Goal: Task Accomplishment & Management: Manage account settings

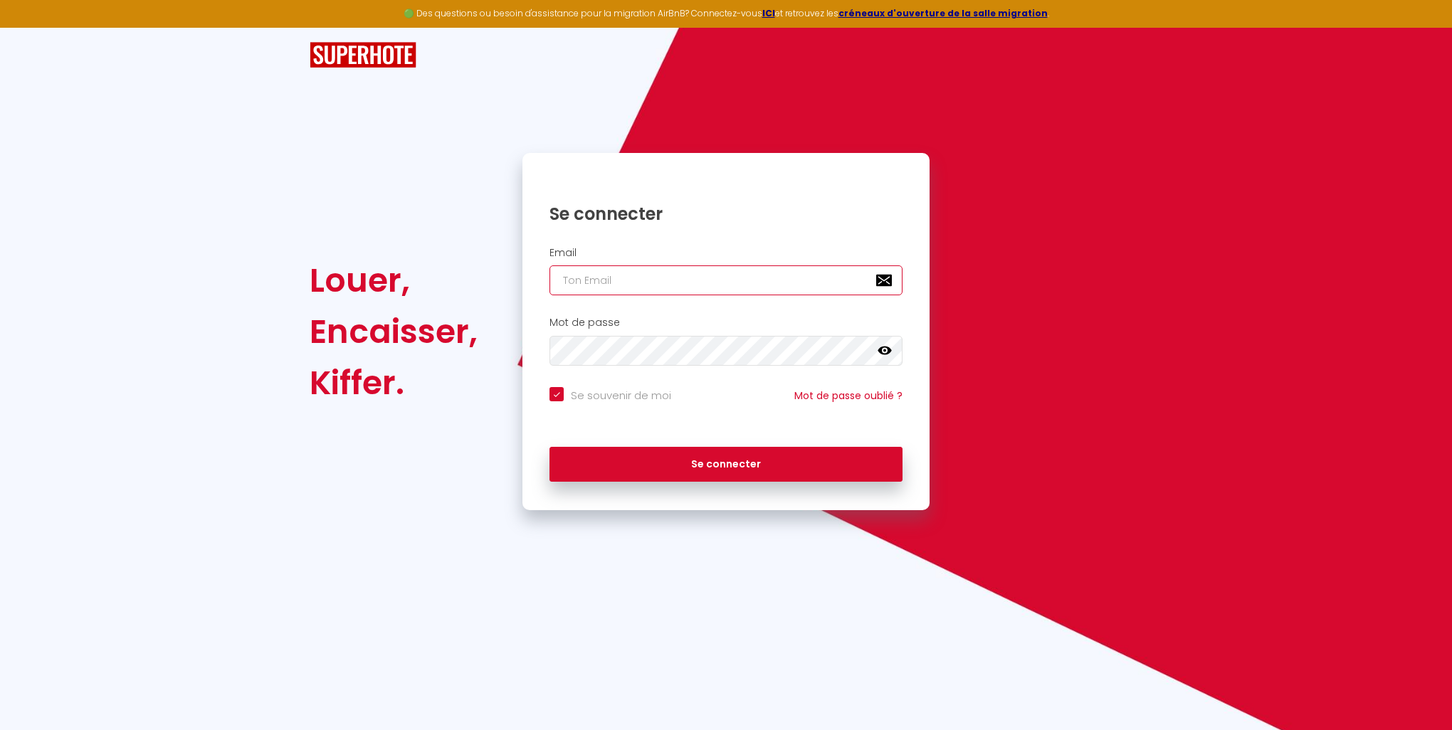
click at [612, 287] on input "email" at bounding box center [725, 280] width 353 height 30
type input "[EMAIL_ADDRESS][DOMAIN_NAME]"
click at [885, 354] on icon at bounding box center [884, 351] width 14 height 9
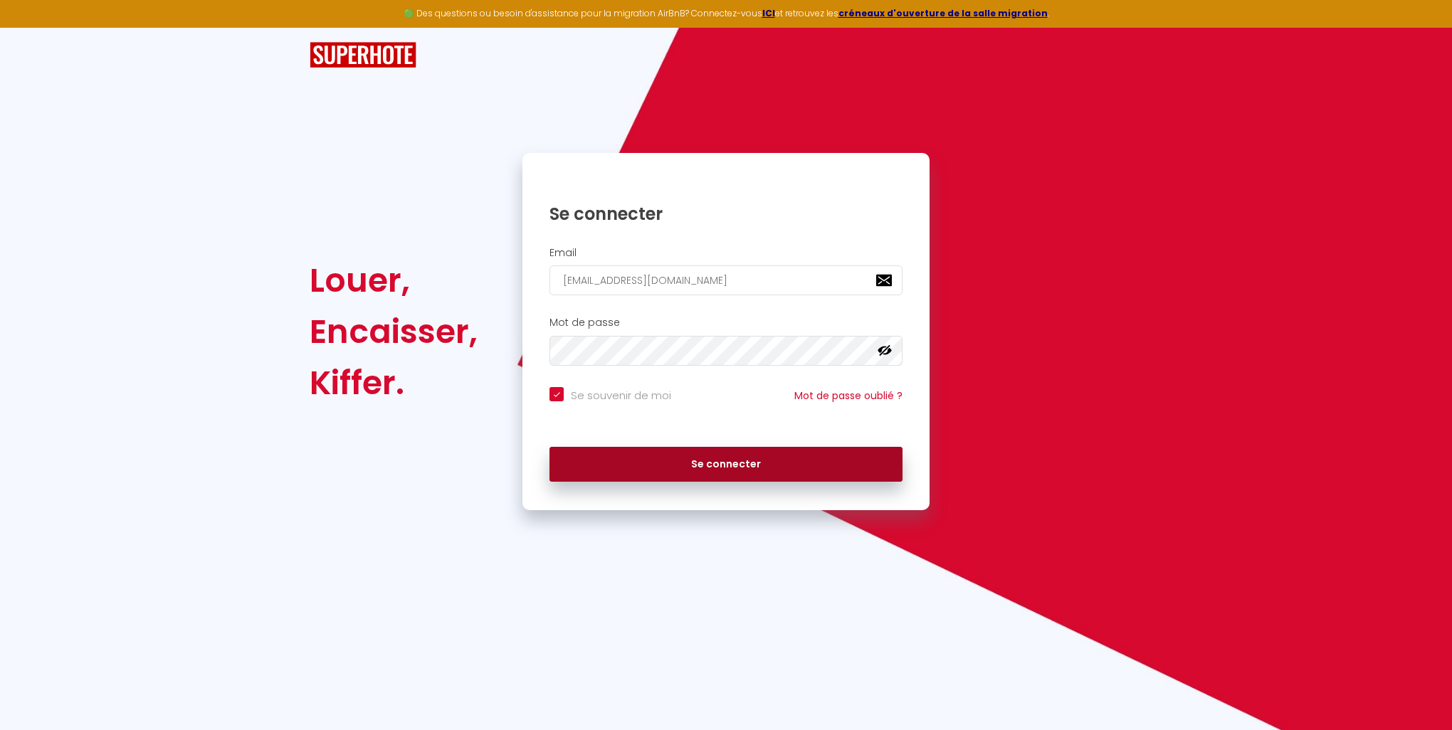
click at [729, 465] on button "Se connecter" at bounding box center [725, 465] width 353 height 36
checkbox input "true"
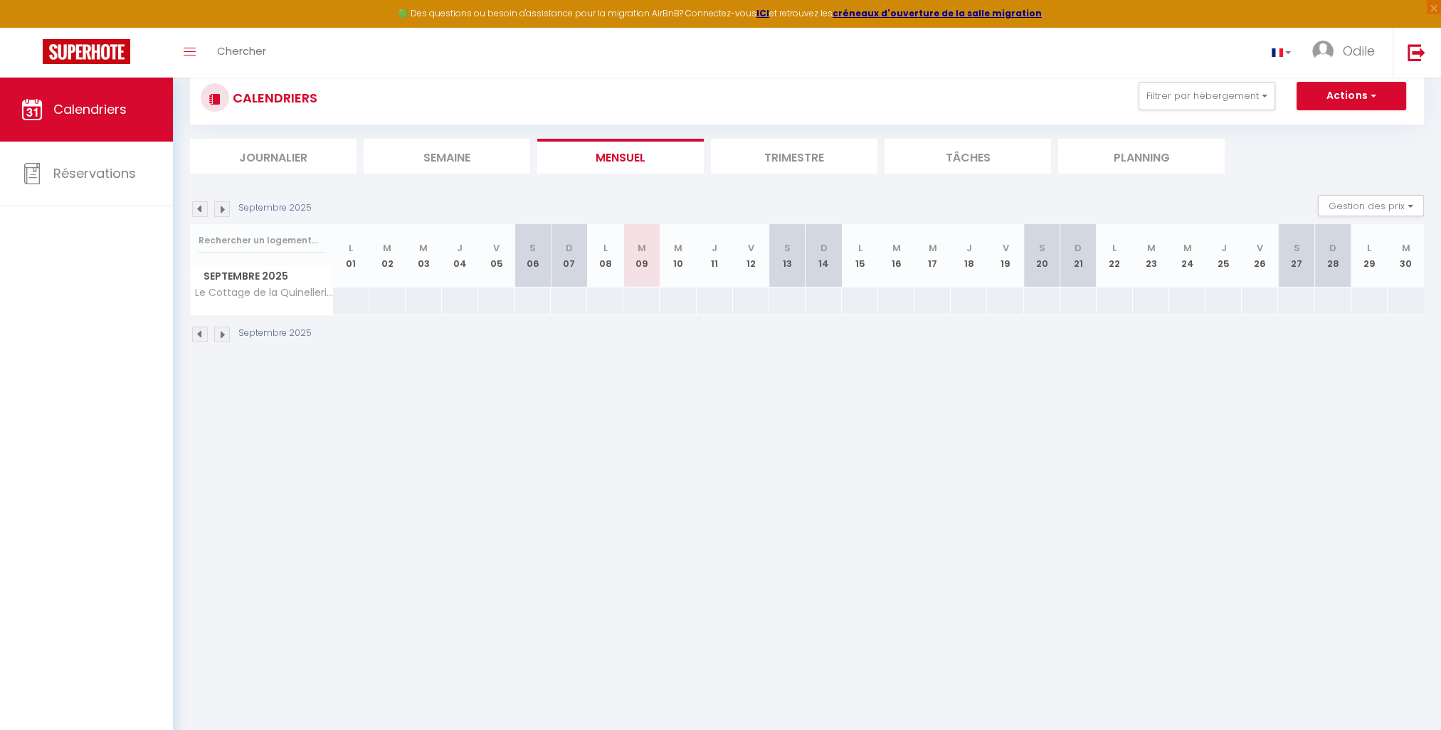
scroll to position [71, 0]
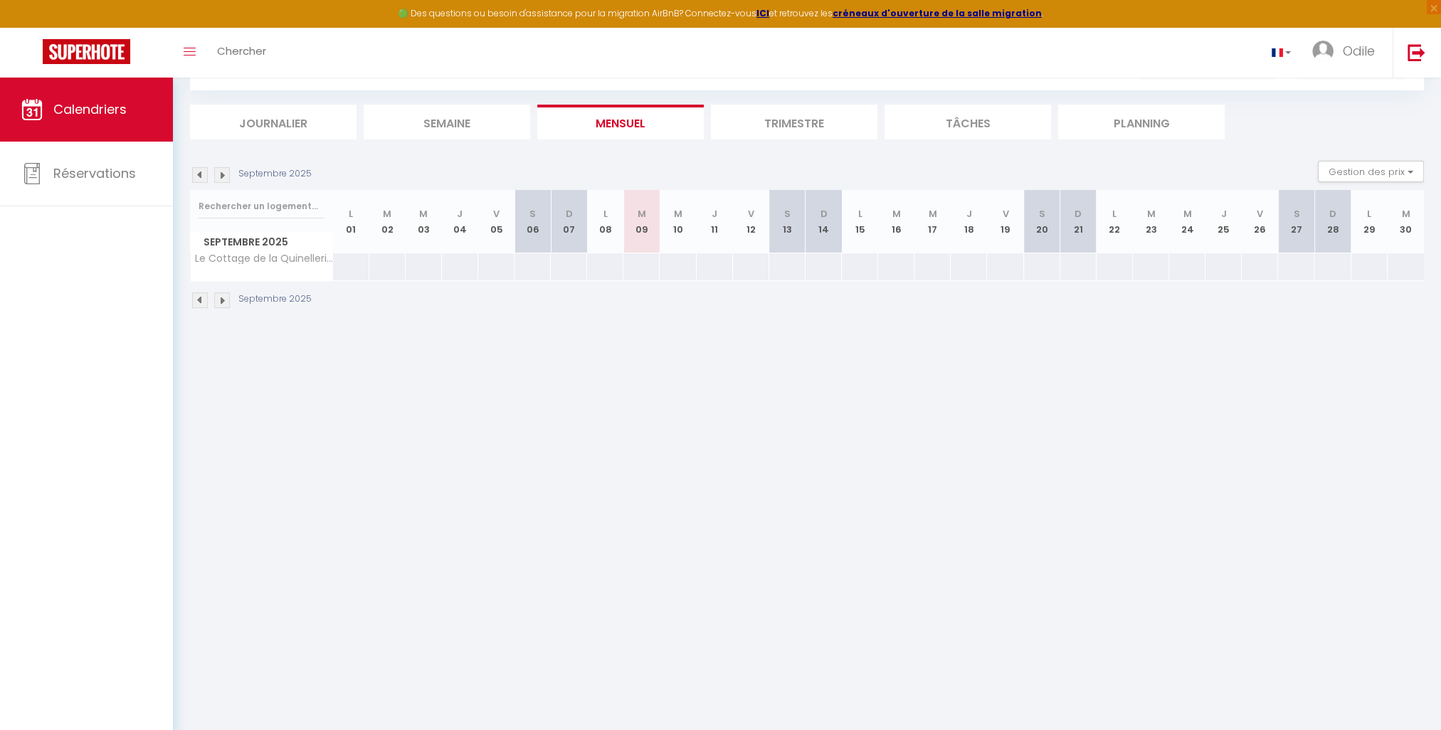
click at [223, 174] on img at bounding box center [222, 175] width 16 height 16
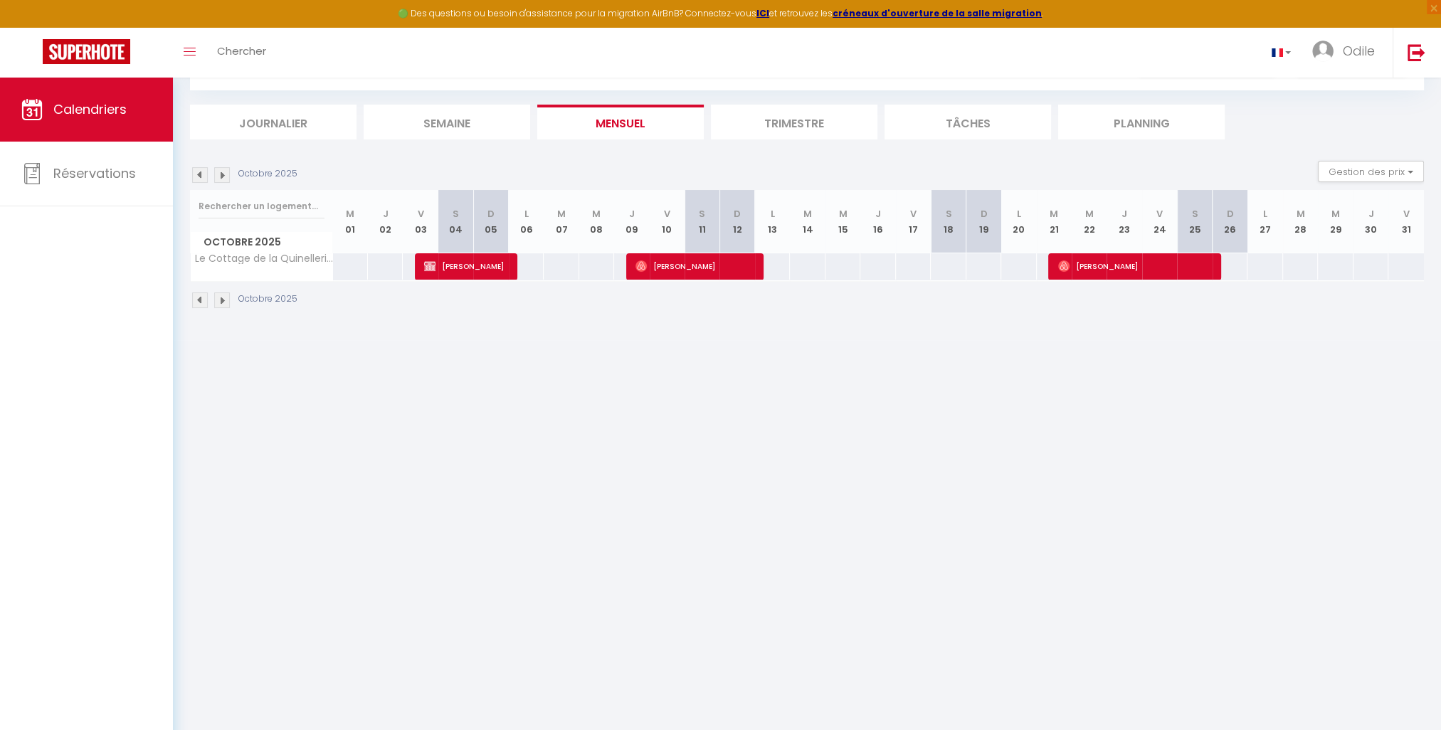
click at [225, 175] on img at bounding box center [222, 175] width 16 height 16
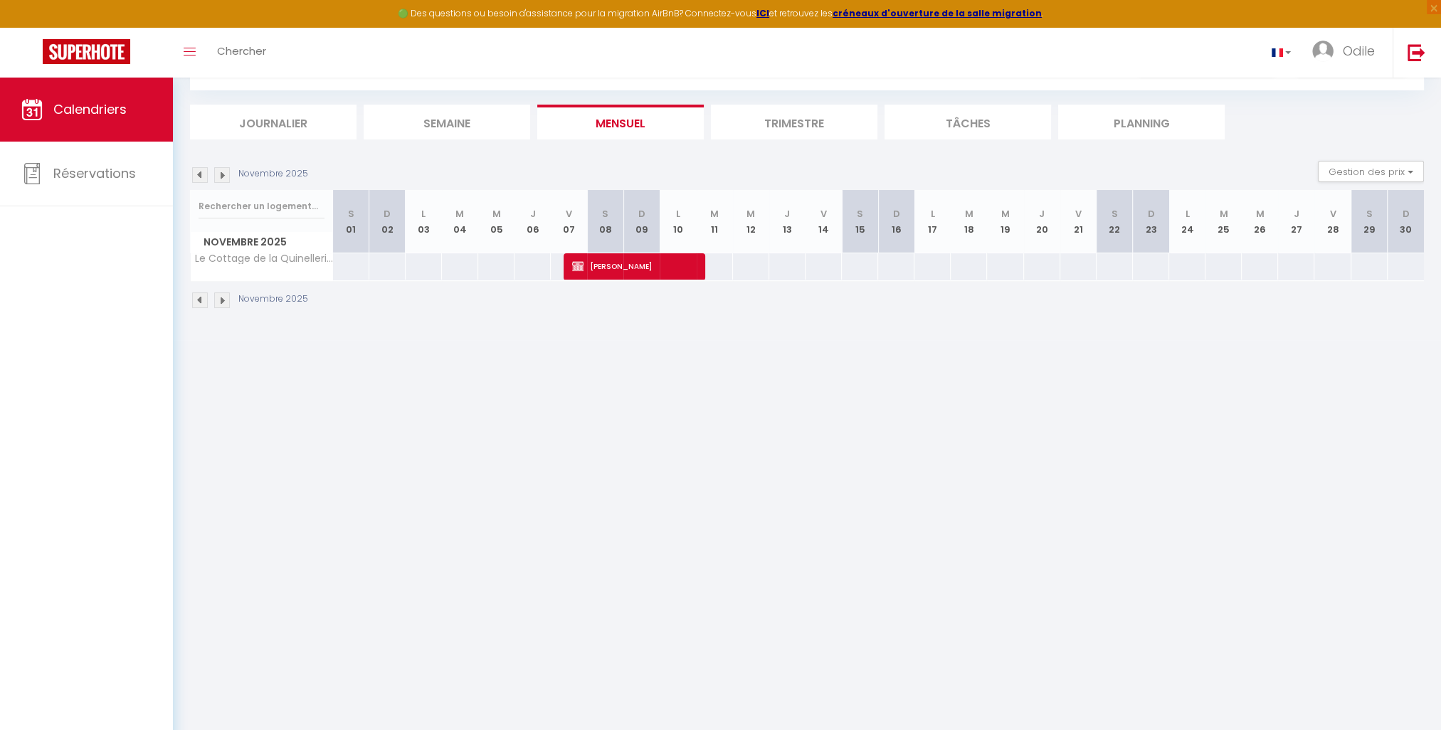
click at [225, 175] on img at bounding box center [222, 175] width 16 height 16
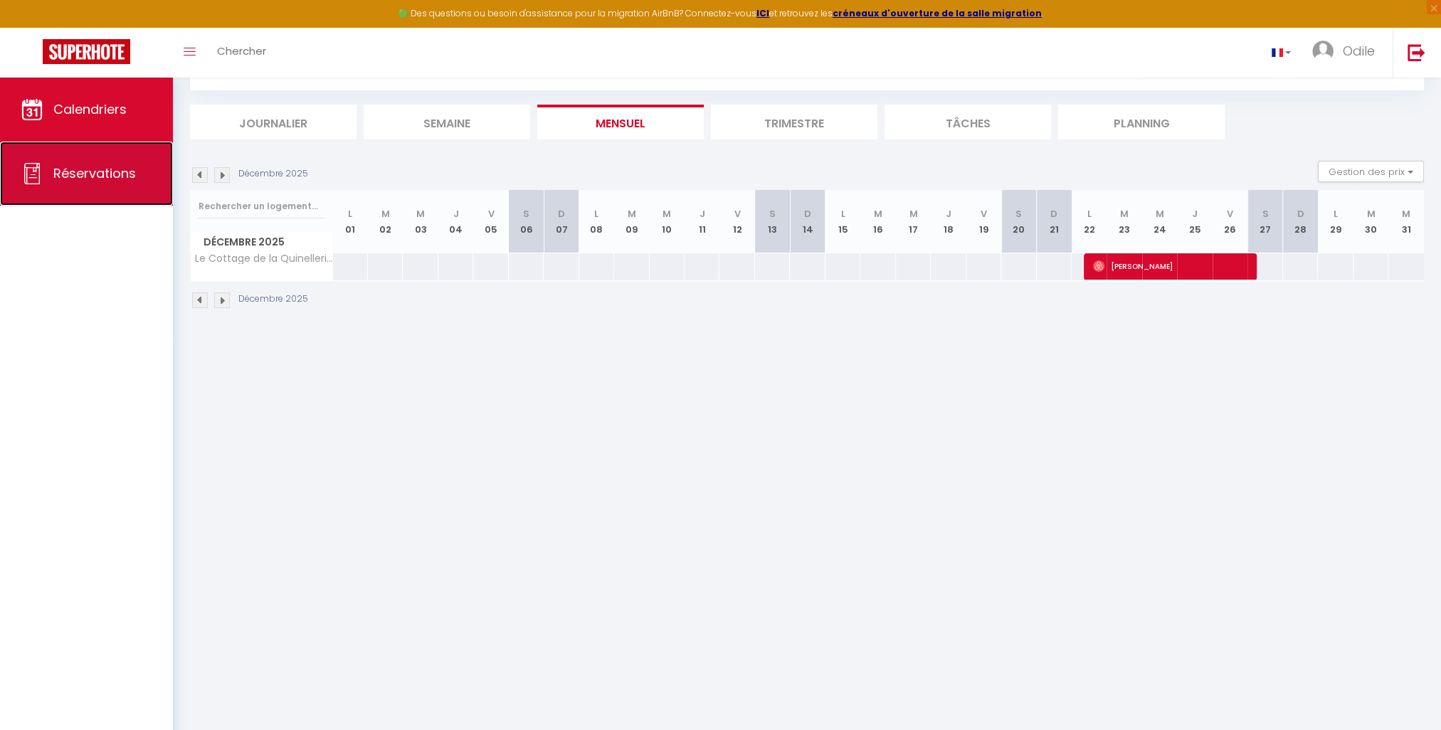
click at [88, 174] on span "Réservations" at bounding box center [94, 173] width 83 height 18
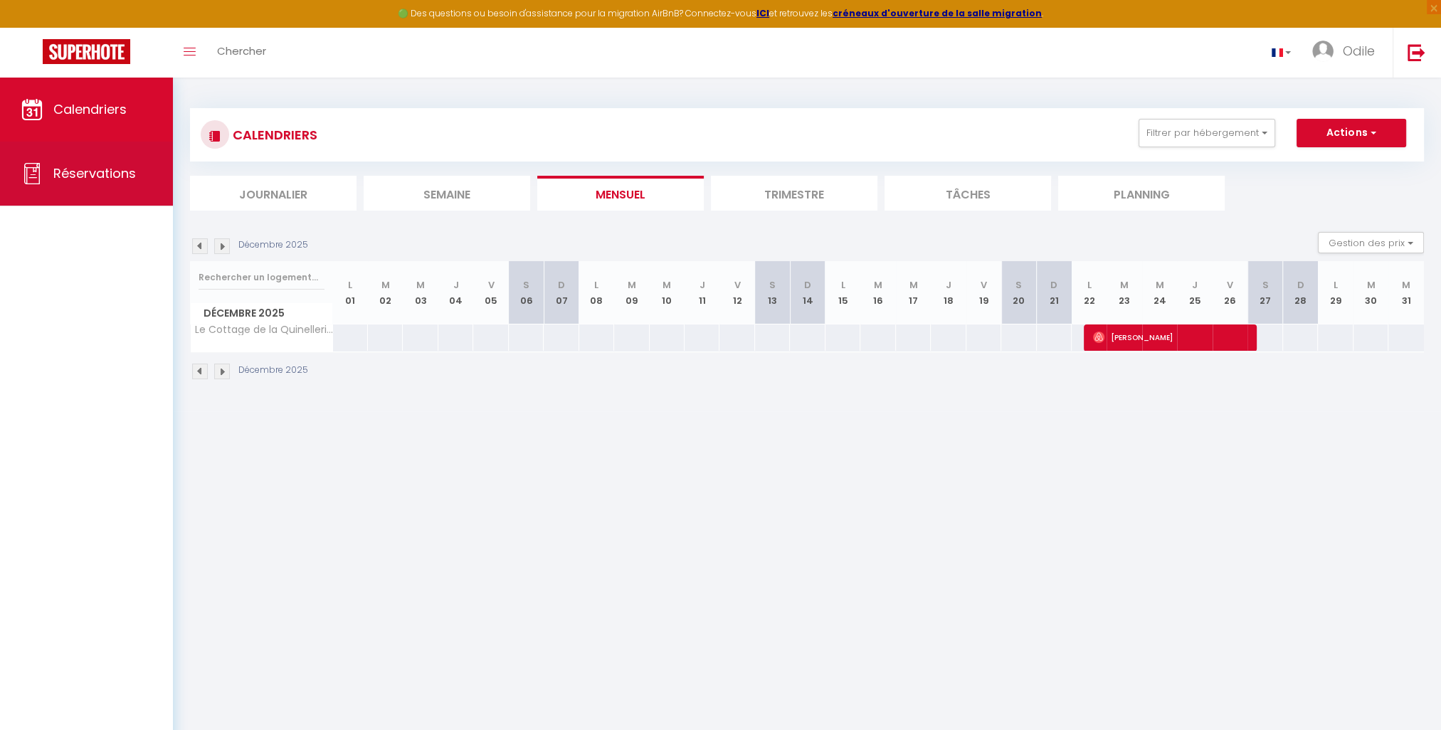
select select "not_cancelled"
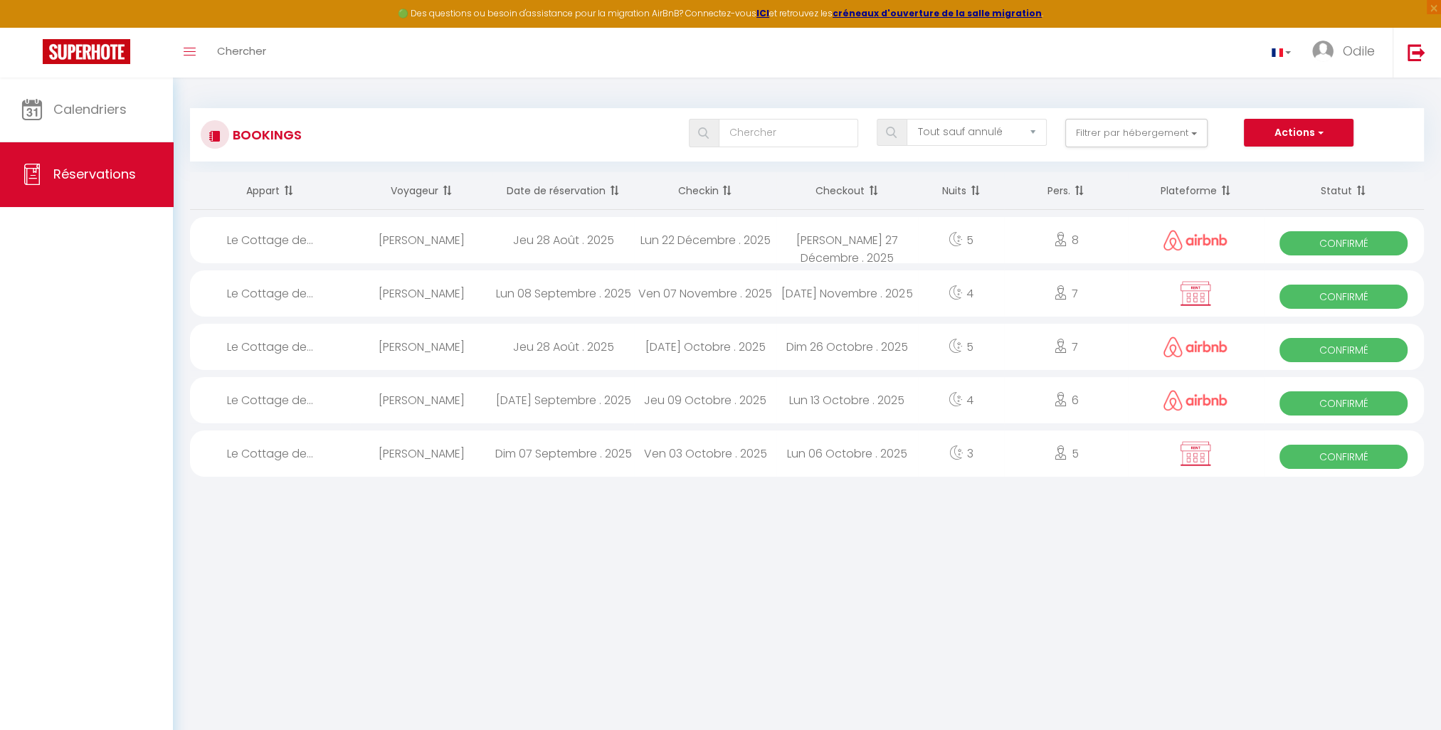
click at [408, 455] on div "[PERSON_NAME]" at bounding box center [421, 454] width 142 height 46
select select "OK"
select select "KO"
select select "0"
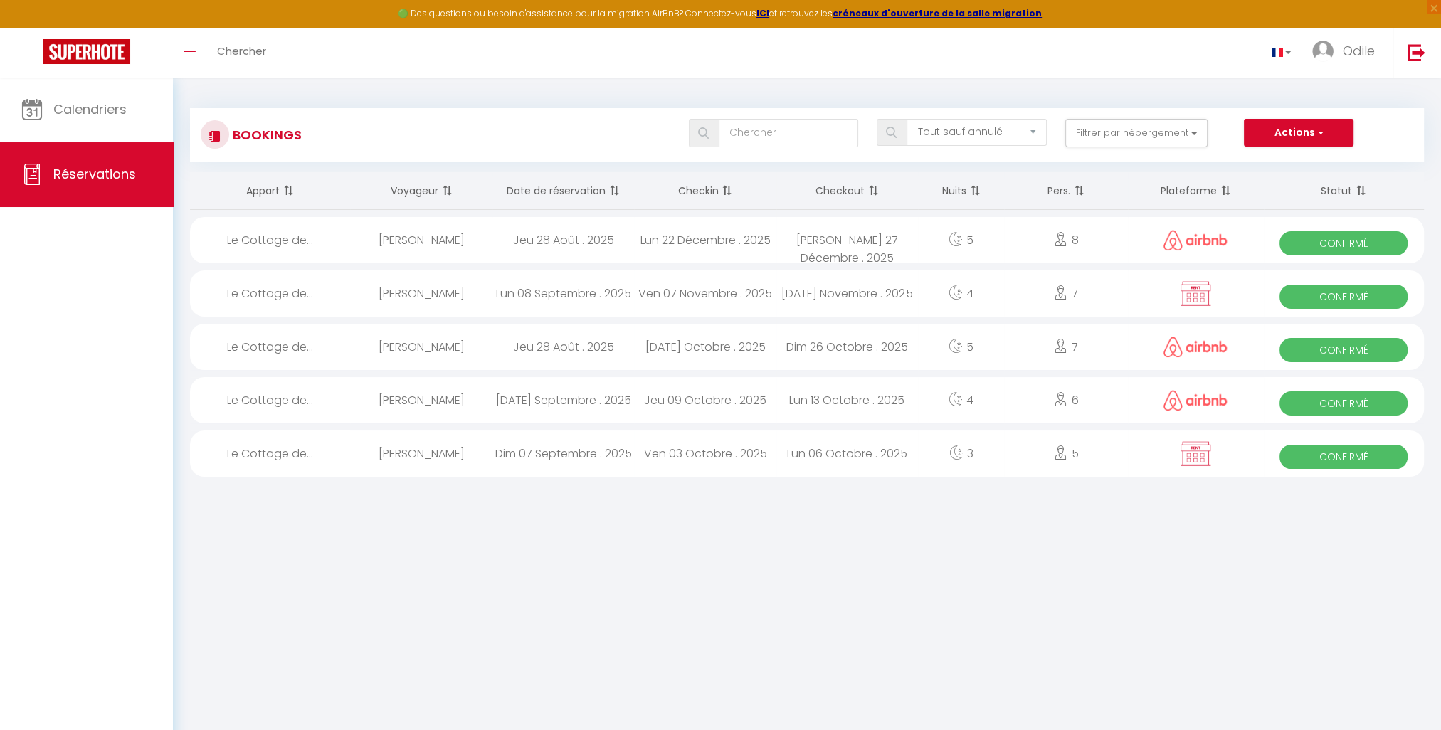
select select "1"
select select
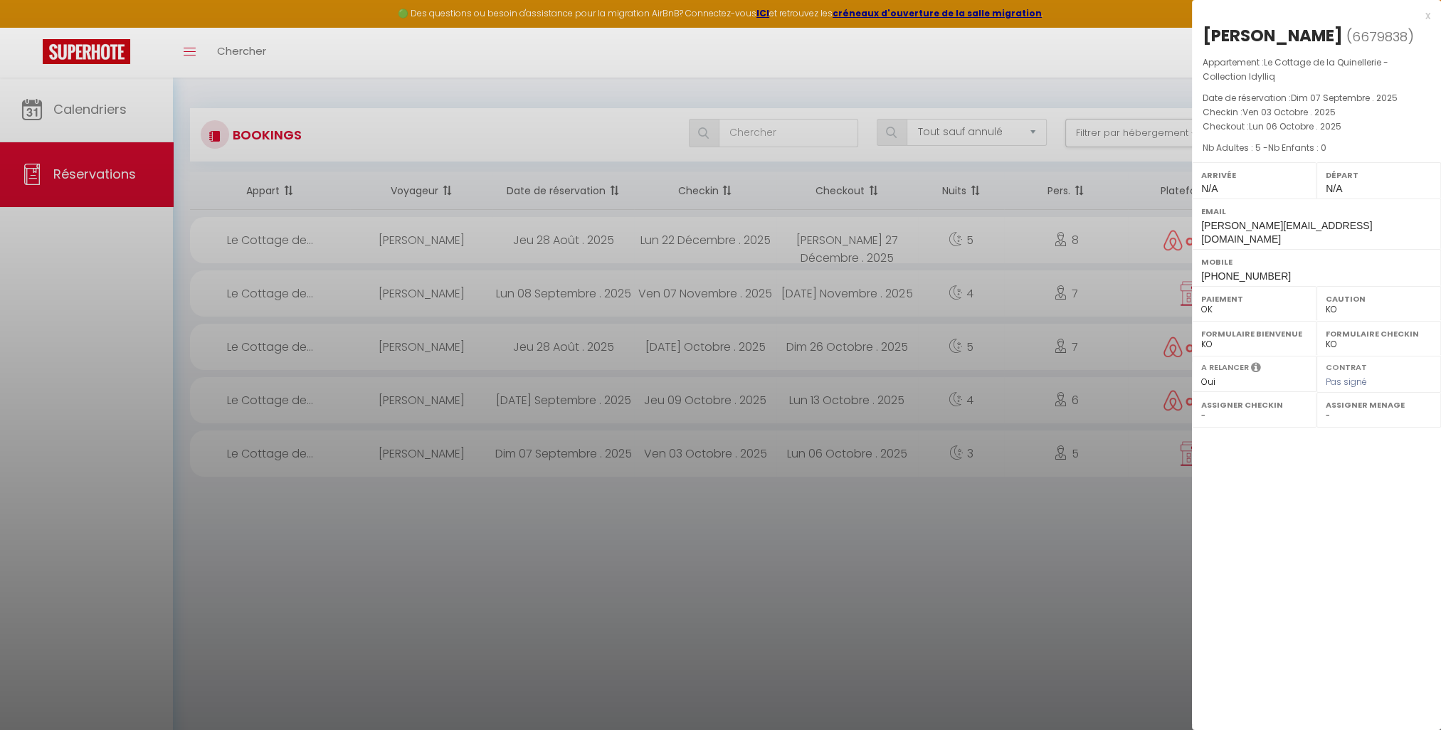
click at [410, 403] on div at bounding box center [720, 365] width 1441 height 730
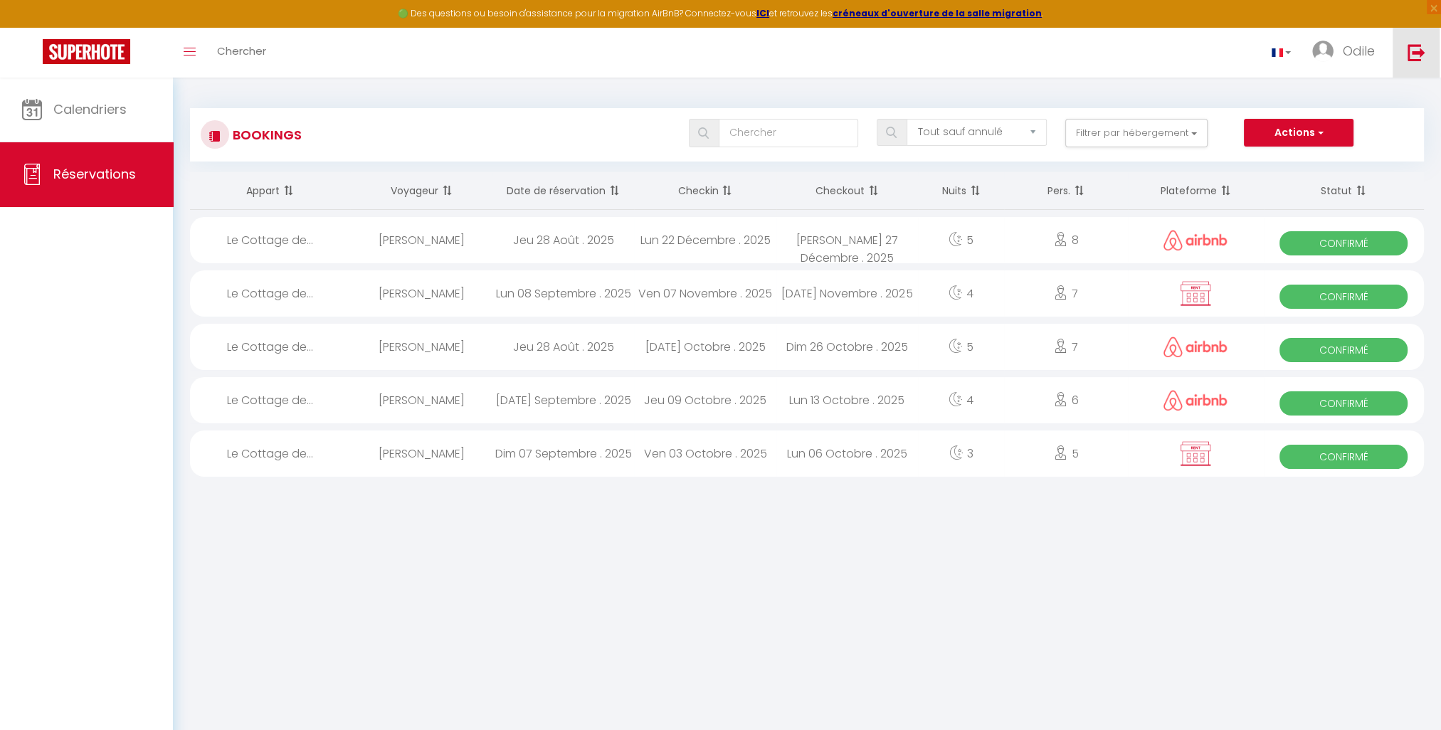
click at [1417, 53] on img at bounding box center [1417, 52] width 18 height 18
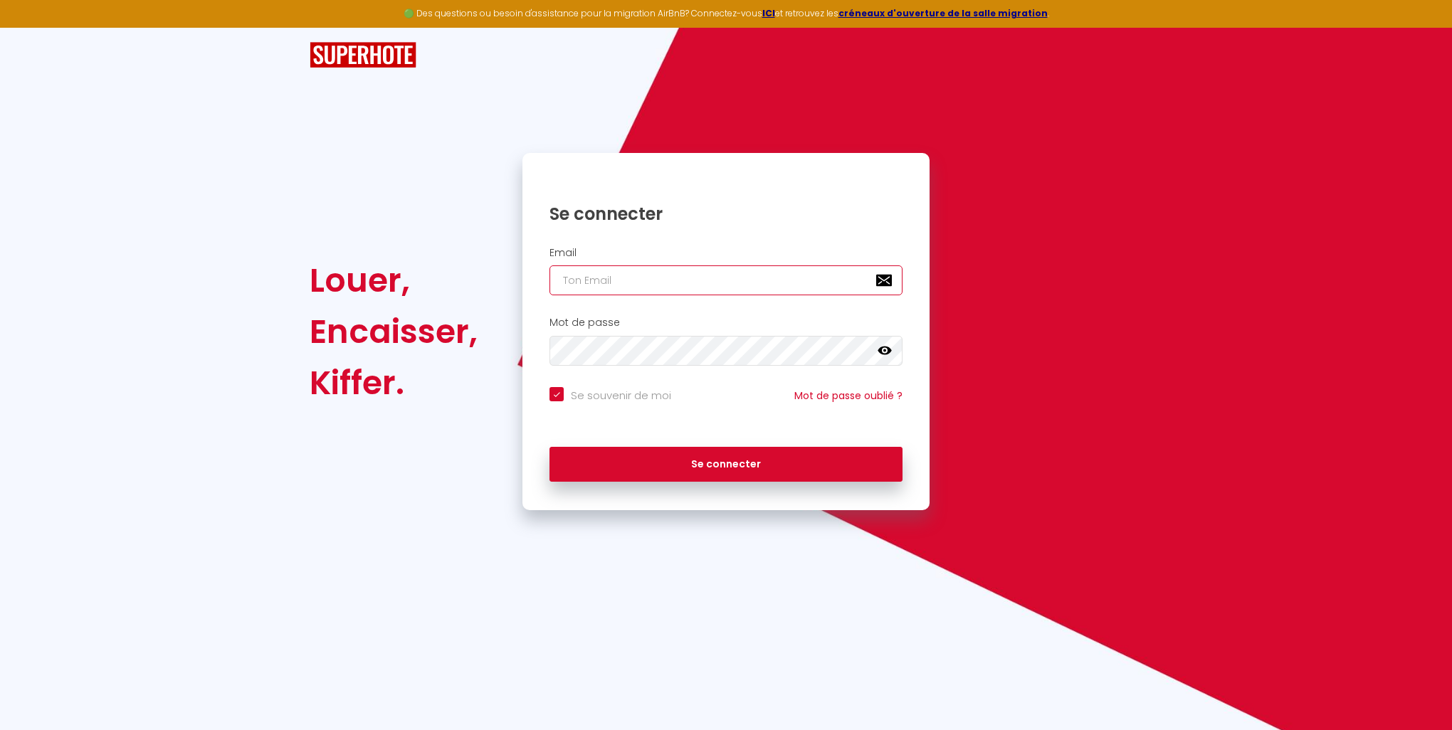
type input "[EMAIL_ADDRESS][DOMAIN_NAME]"
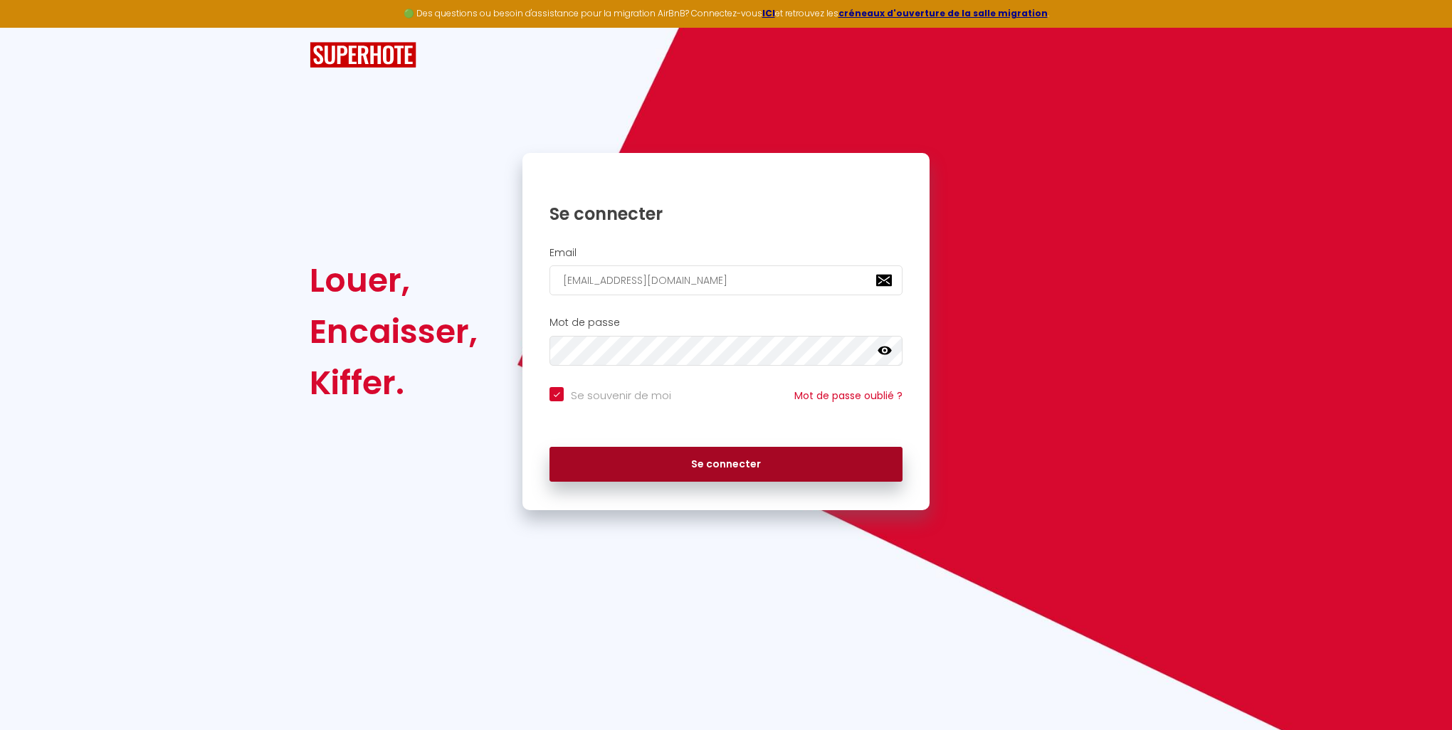
click at [726, 469] on button "Se connecter" at bounding box center [725, 465] width 353 height 36
checkbox input "true"
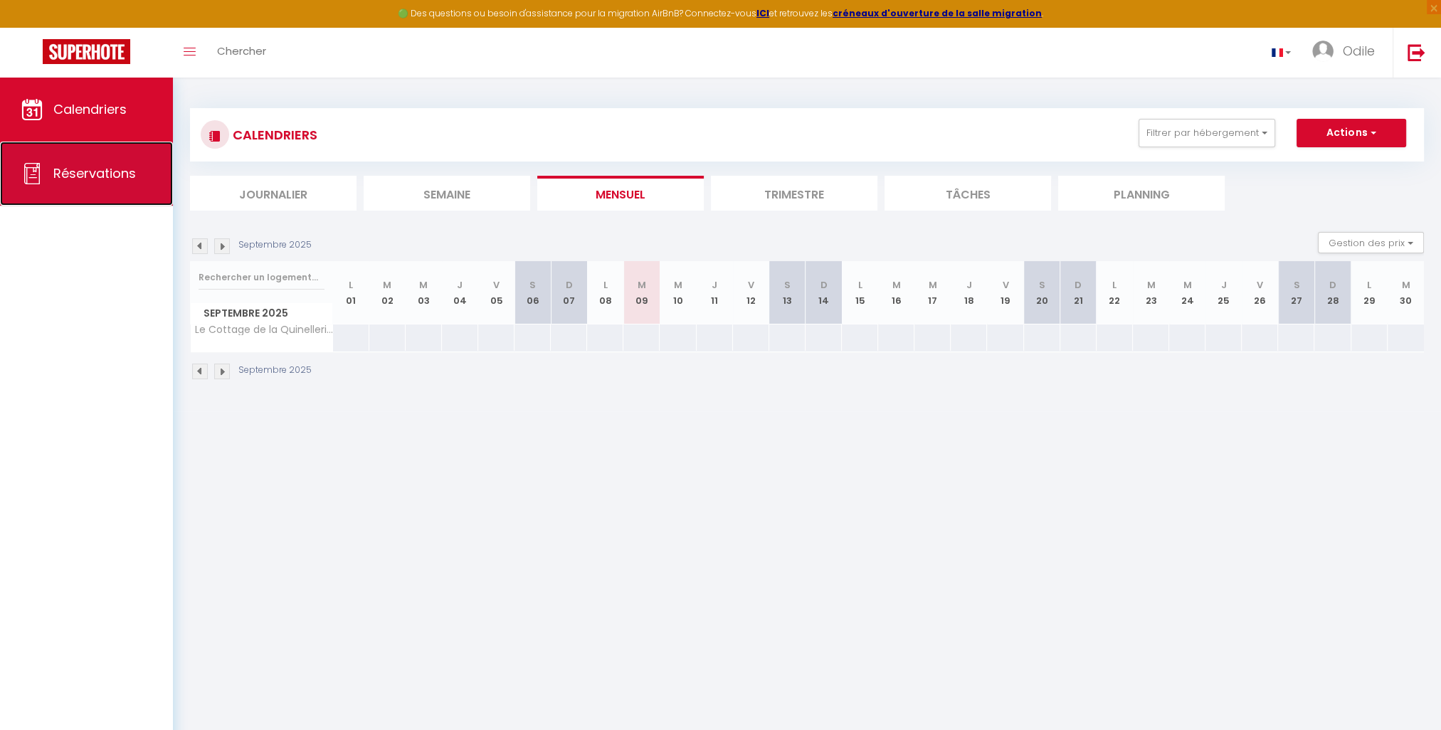
click at [91, 177] on span "Réservations" at bounding box center [94, 173] width 83 height 18
select select "not_cancelled"
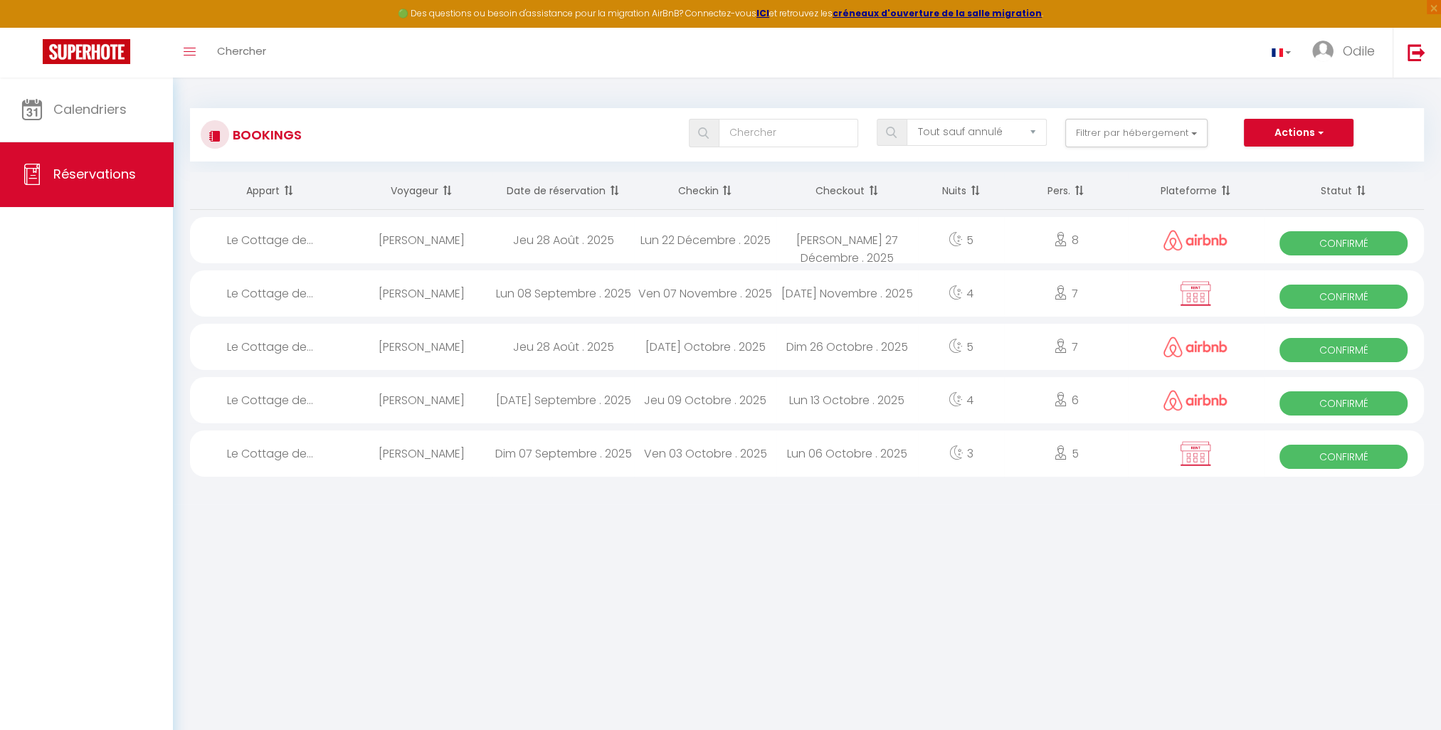
click at [1198, 453] on img at bounding box center [1196, 453] width 36 height 27
select select "OK"
select select "KO"
select select "0"
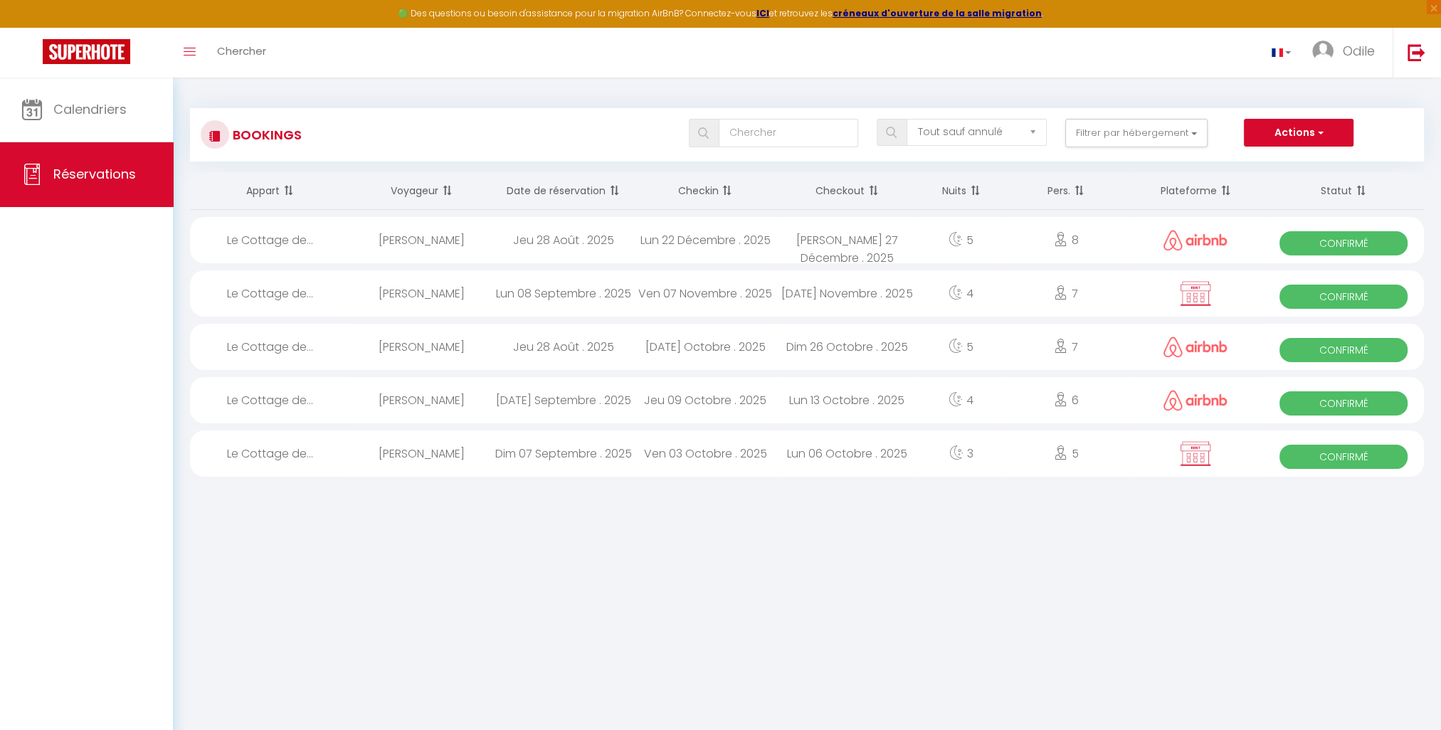
select select "1"
select select
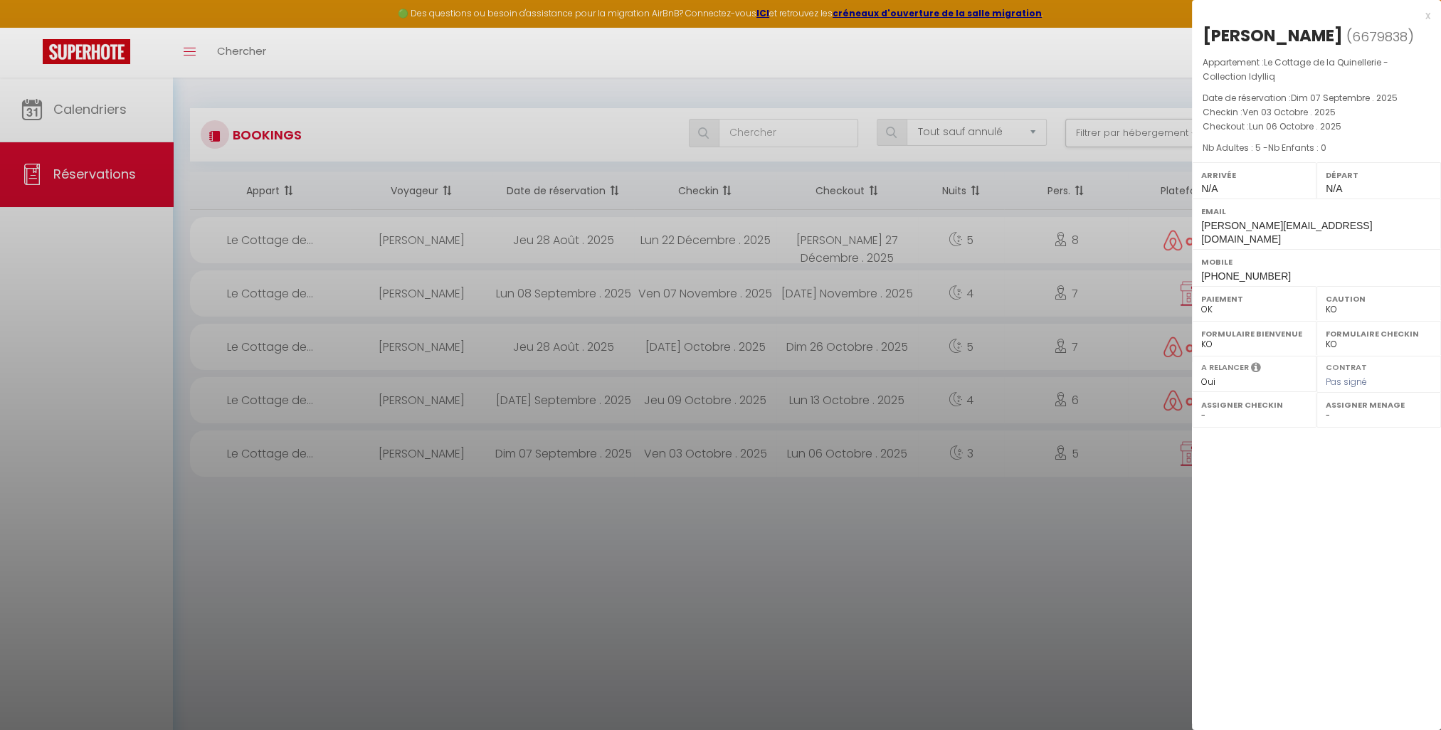
click at [1155, 500] on div at bounding box center [720, 365] width 1441 height 730
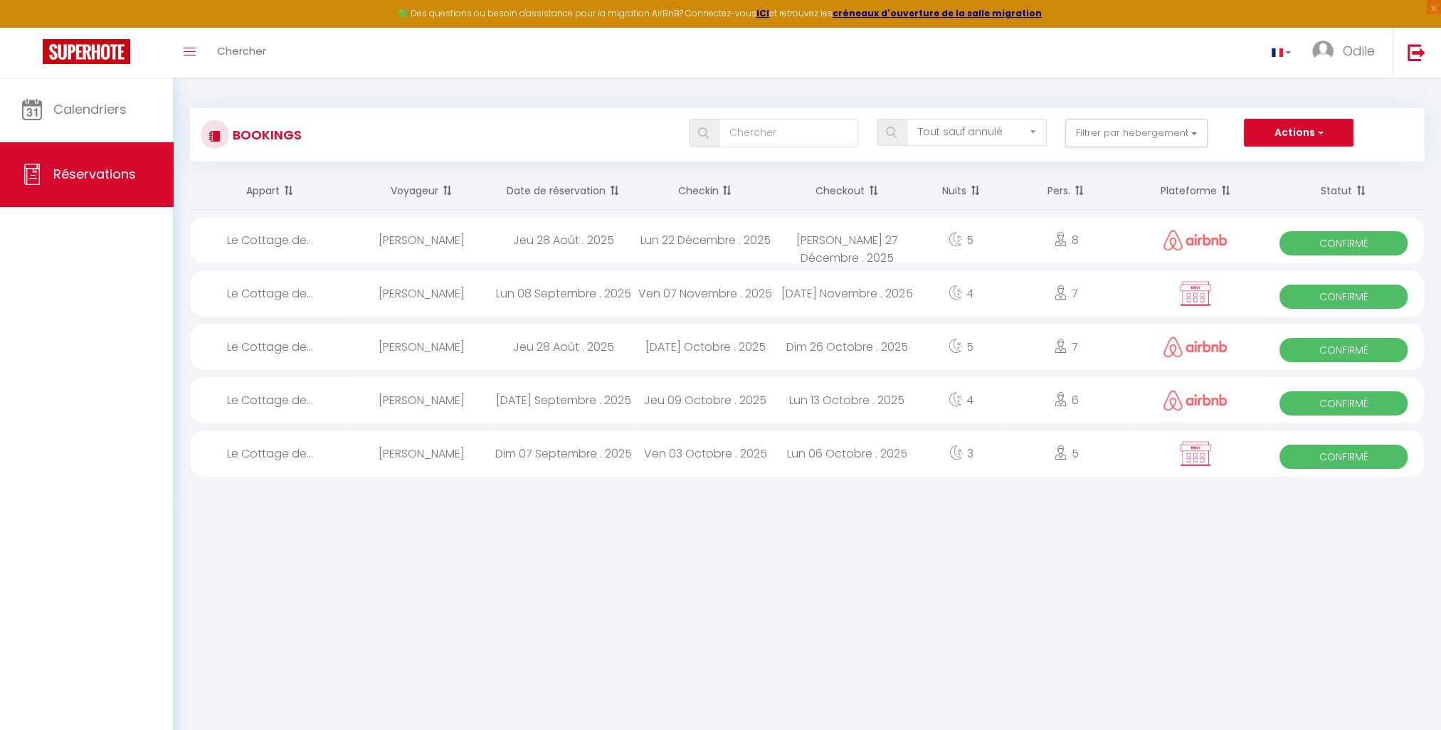
click at [1191, 292] on img at bounding box center [1196, 293] width 36 height 27
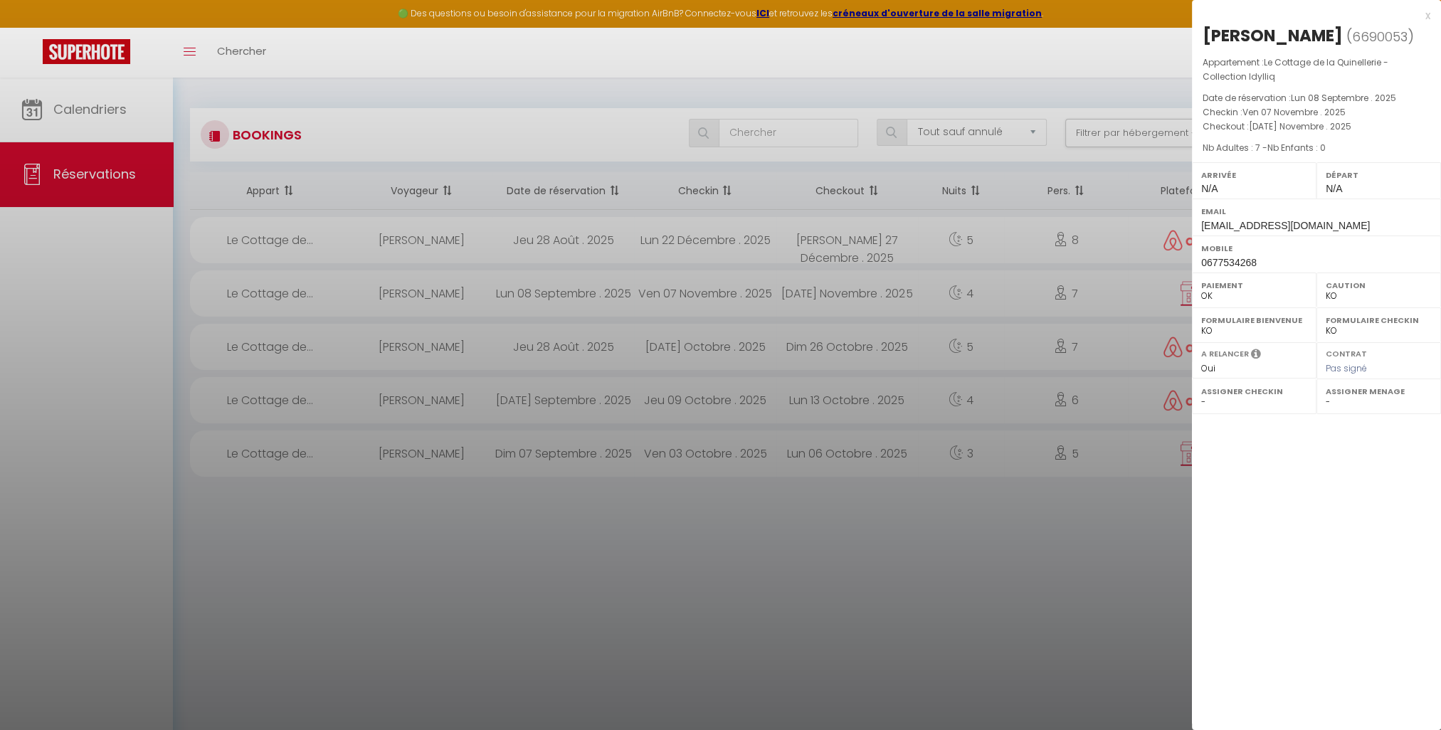
click at [1126, 587] on div at bounding box center [720, 365] width 1441 height 730
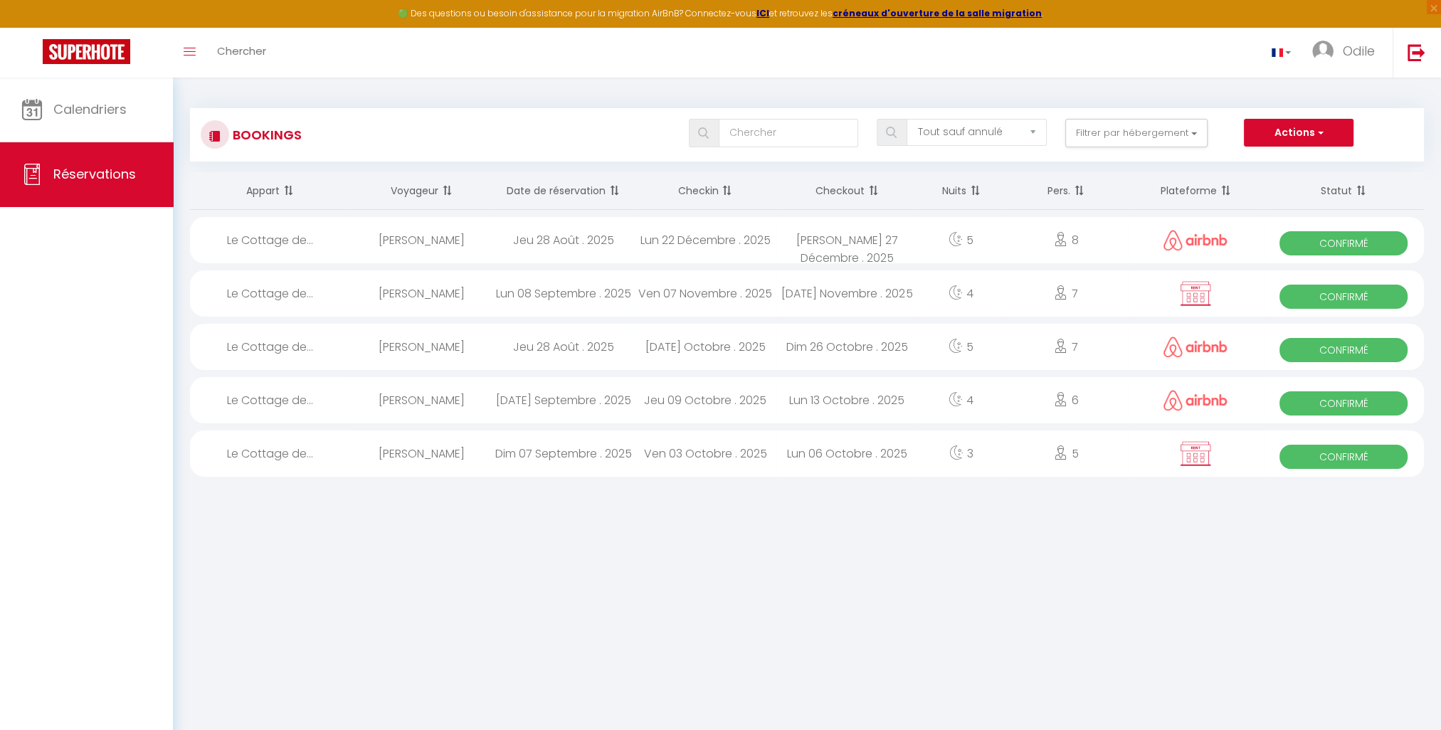
click at [1186, 242] on img at bounding box center [1195, 240] width 64 height 21
select select "OK"
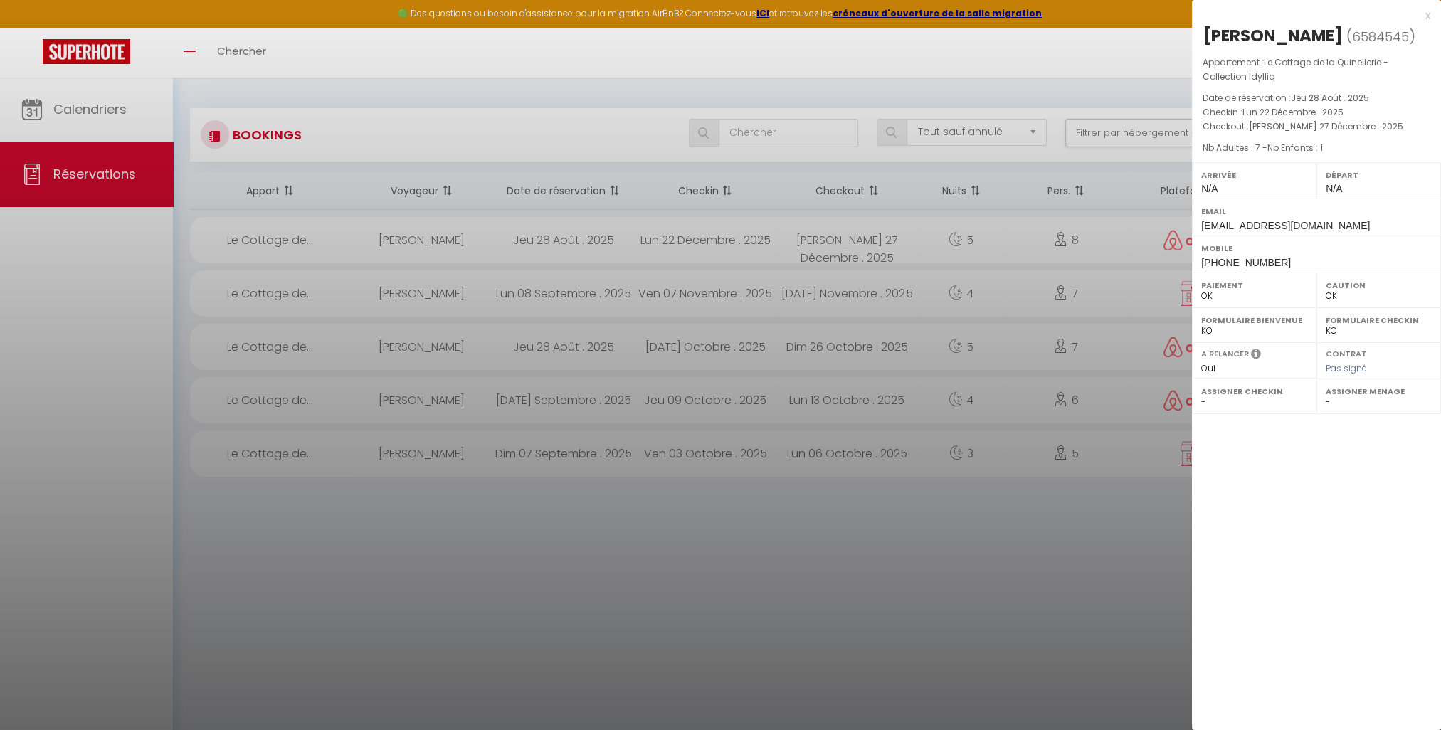
click at [1101, 576] on div at bounding box center [720, 365] width 1441 height 730
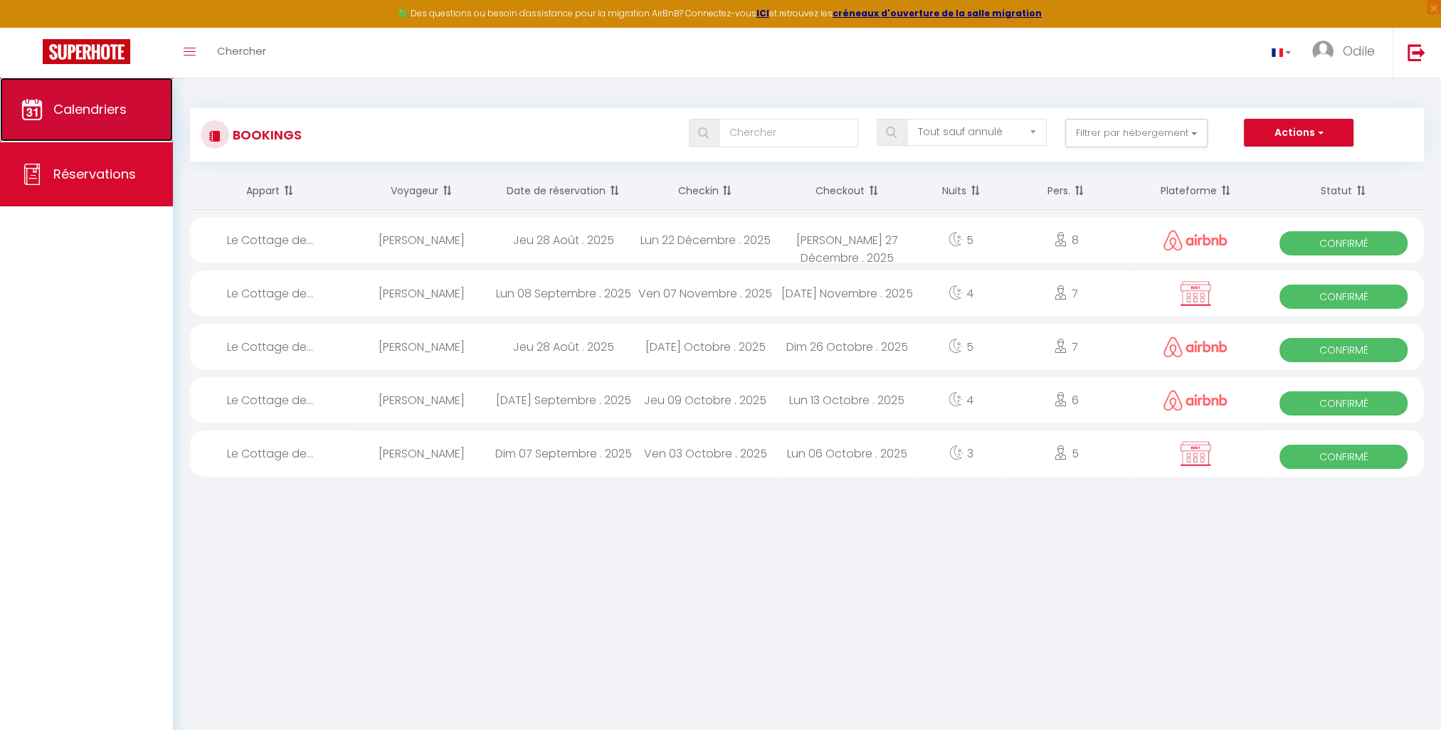
click at [101, 109] on span "Calendriers" at bounding box center [89, 109] width 73 height 18
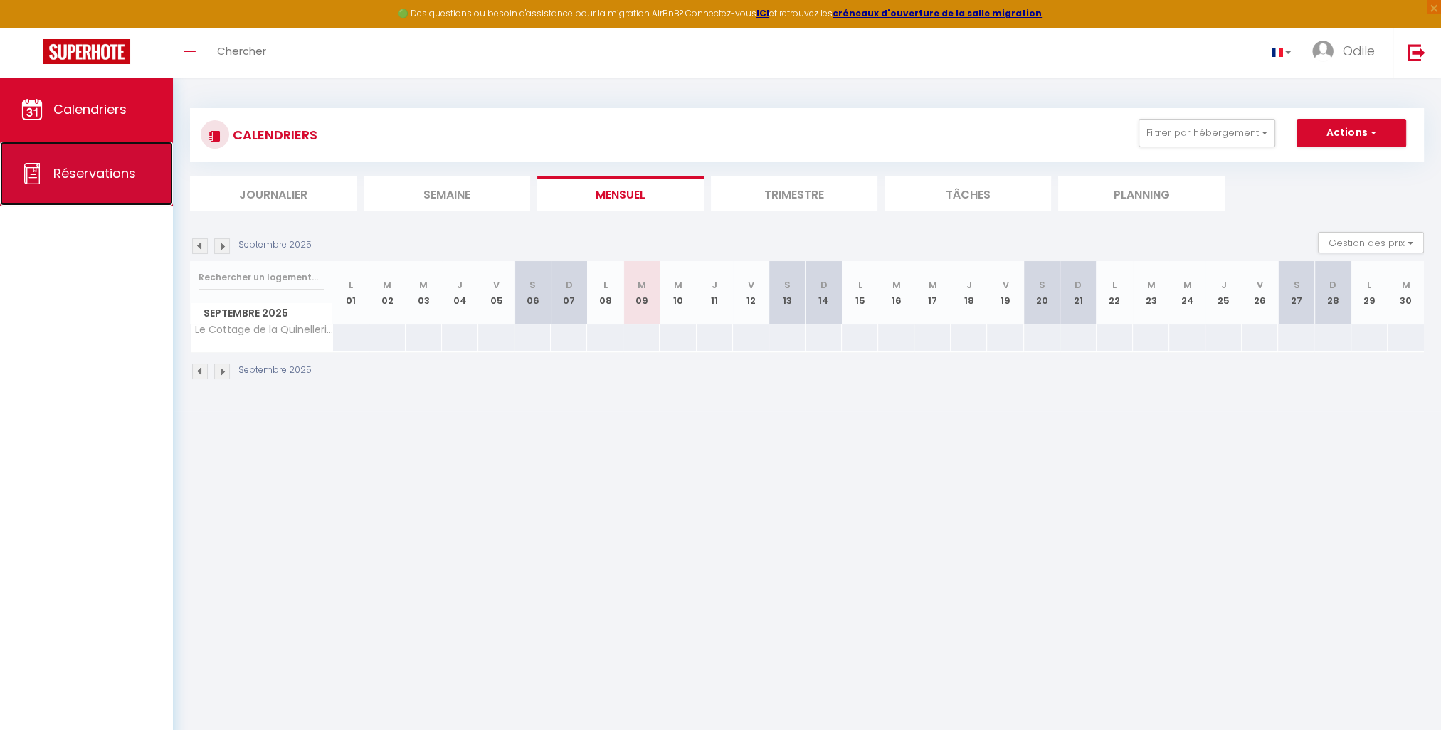
click at [99, 163] on link "Réservations" at bounding box center [86, 174] width 173 height 64
select select "not_cancelled"
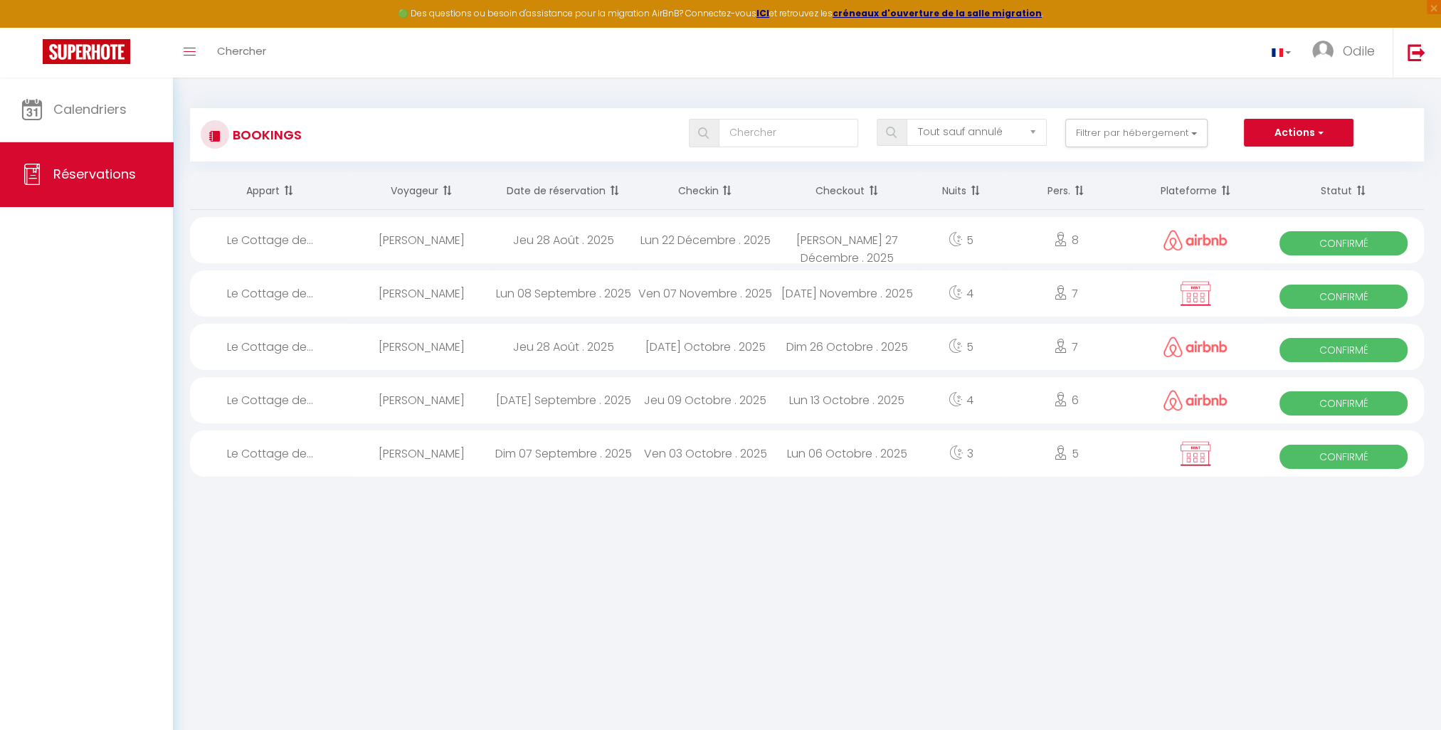
click at [1200, 292] on img at bounding box center [1196, 293] width 36 height 27
select select "OK"
select select "KO"
select select "0"
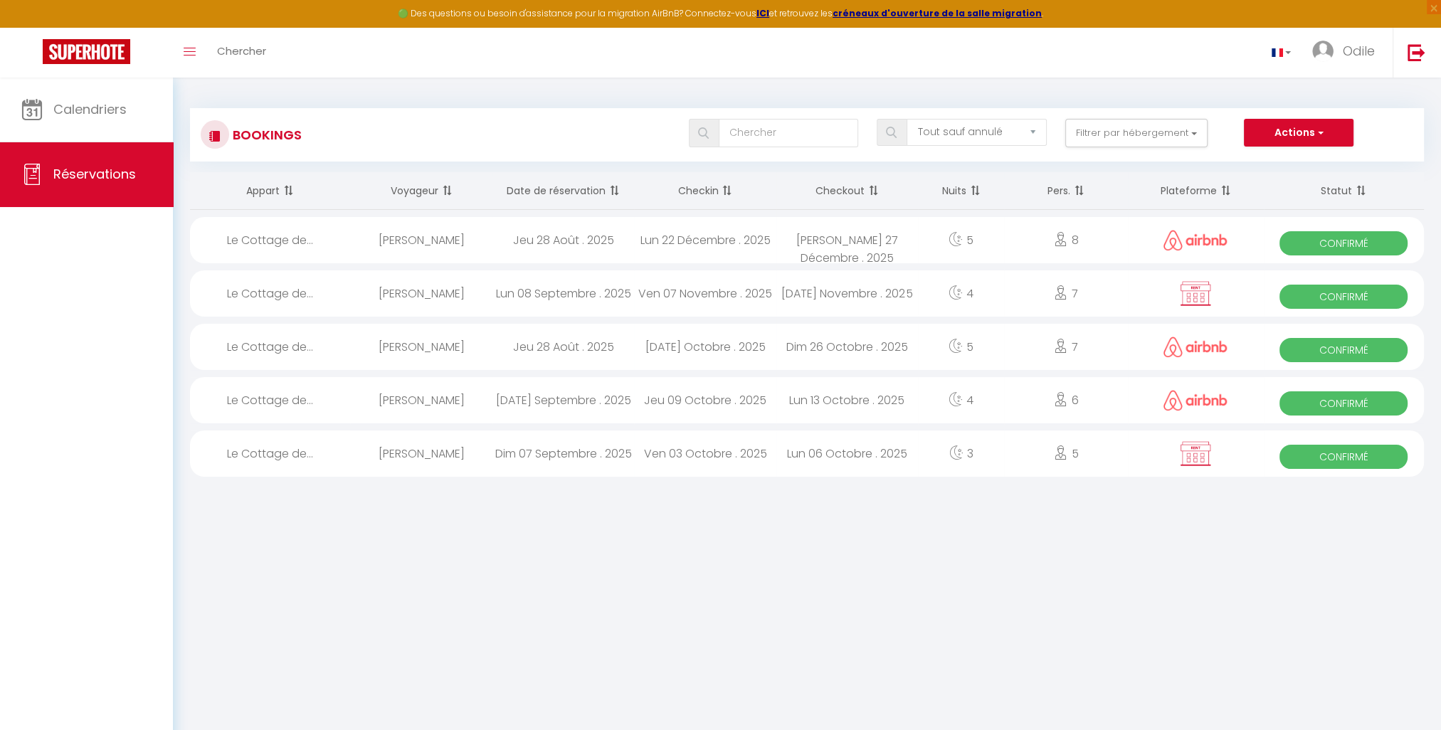
select select "1"
select select
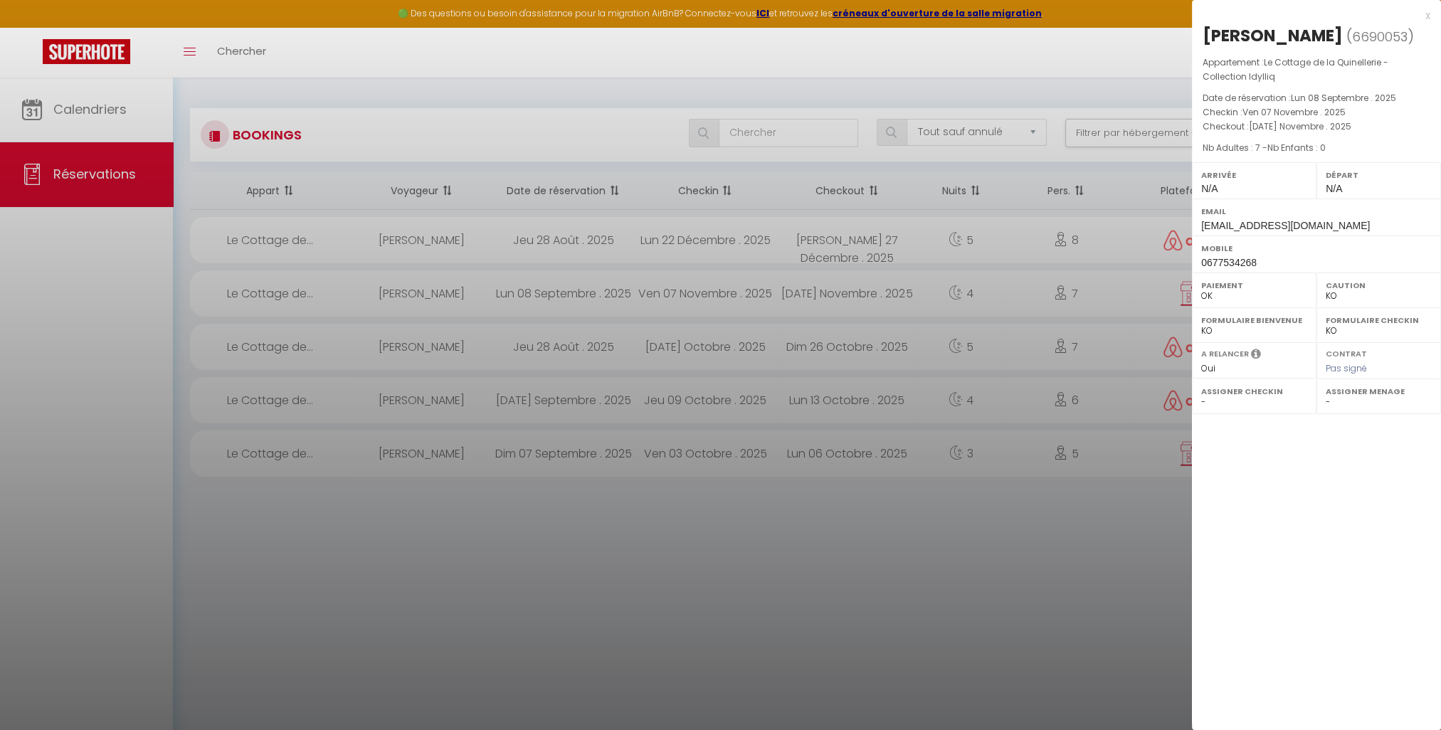
click at [1146, 534] on div at bounding box center [720, 365] width 1441 height 730
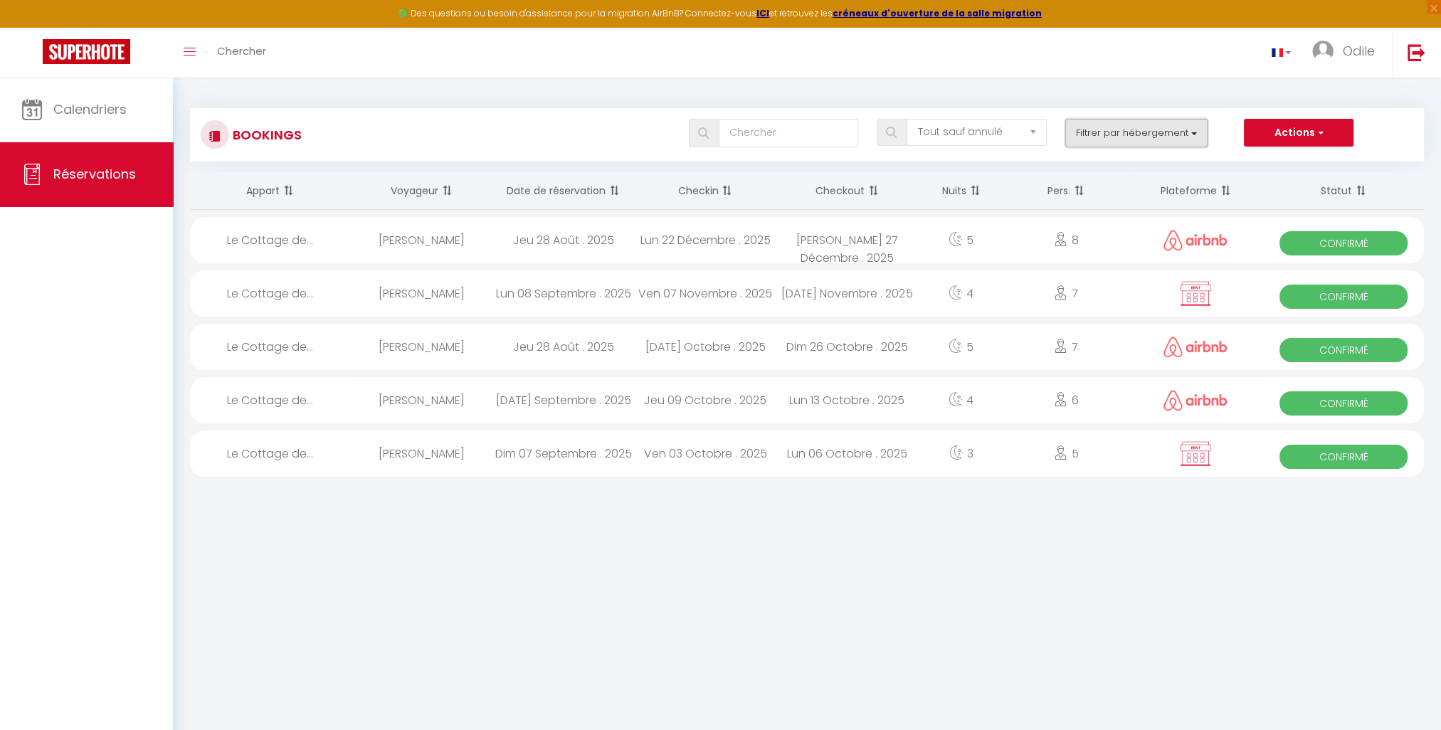
click at [1190, 130] on button "Filtrer par hébergement" at bounding box center [1136, 133] width 142 height 28
